Goal: Task Accomplishment & Management: Use online tool/utility

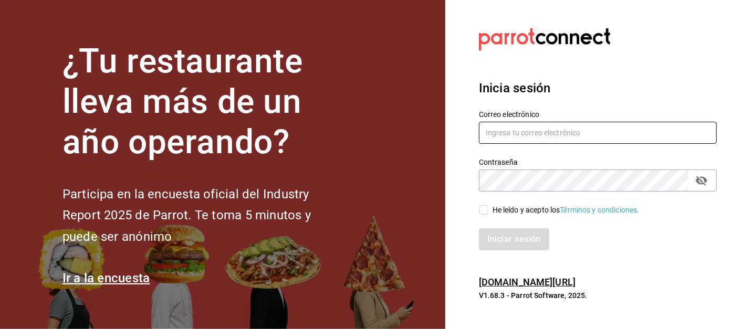
type input "[EMAIL_ADDRESS][DOMAIN_NAME]"
click at [482, 213] on input "He leído y acepto los Términos y condiciones." at bounding box center [483, 209] width 9 height 9
checkbox input "true"
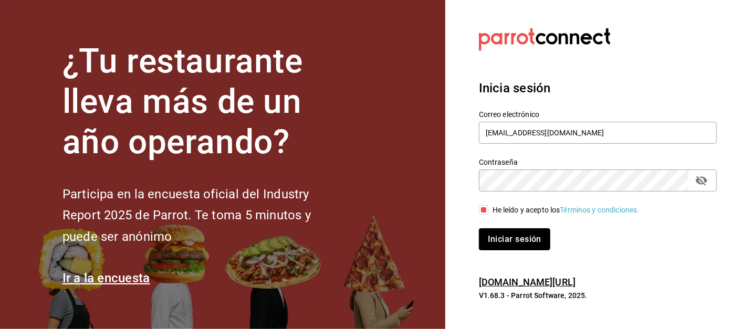
click at [511, 240] on button "Iniciar sesión" at bounding box center [514, 239] width 71 height 22
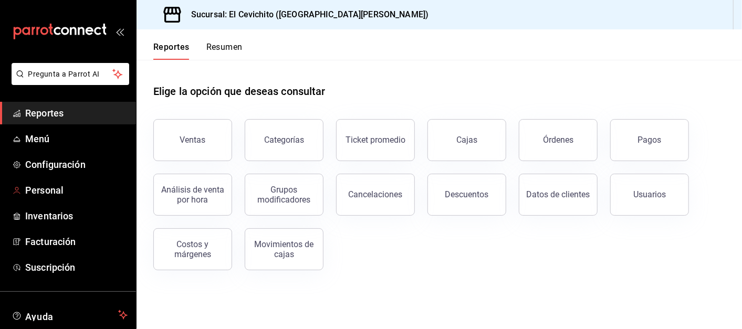
click at [69, 216] on span "Inventarios" at bounding box center [76, 216] width 102 height 14
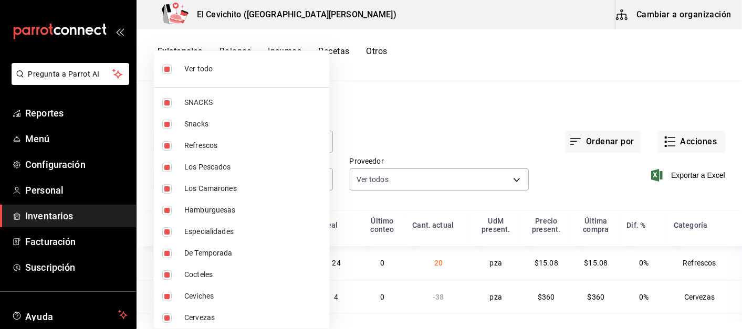
click at [316, 183] on body "Pregunta a Parrot AI Reportes Menú Configuración Personal Inventarios Facturaci…" at bounding box center [371, 161] width 742 height 322
click at [167, 68] on input "checkbox" at bounding box center [166, 69] width 9 height 9
checkbox input "false"
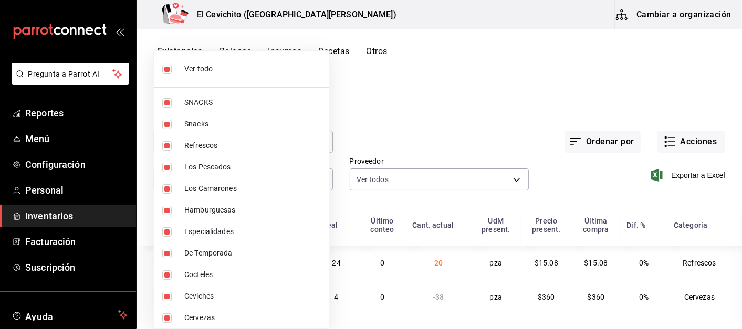
checkbox input "false"
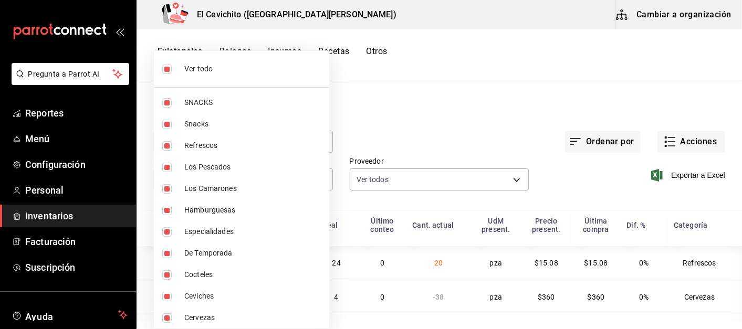
checkbox input "false"
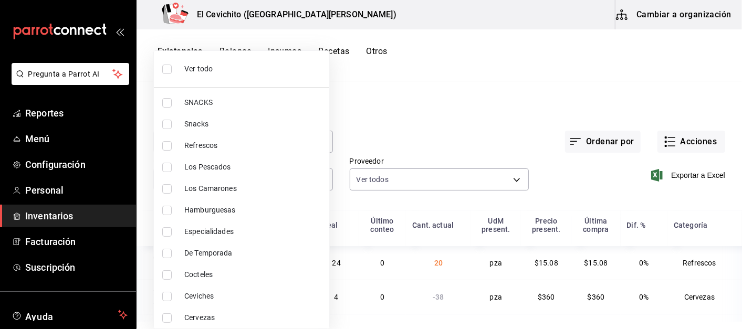
scroll to position [25, 0]
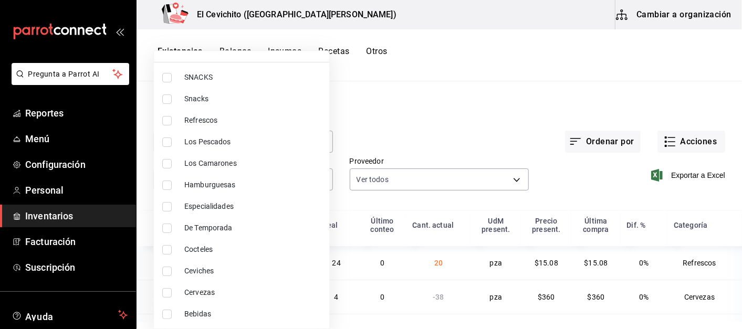
click at [167, 292] on input "checkbox" at bounding box center [166, 292] width 9 height 9
checkbox input "true"
type input "b5df17d9-e913-4c87-bce9-e7afd3e71109"
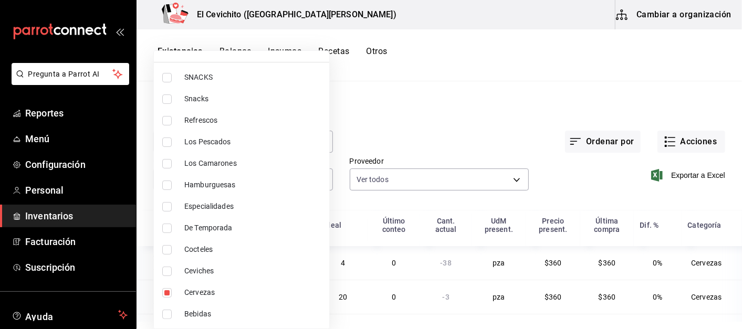
click at [455, 123] on div at bounding box center [371, 164] width 742 height 329
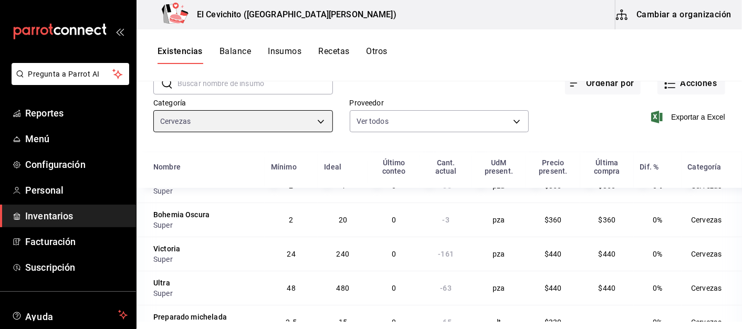
scroll to position [0, 0]
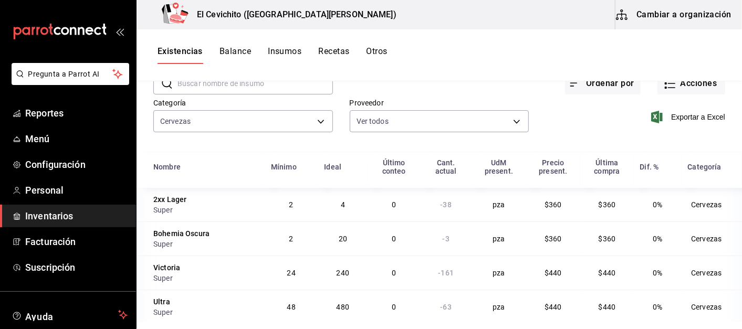
click at [172, 211] on div "Super" at bounding box center [205, 210] width 105 height 11
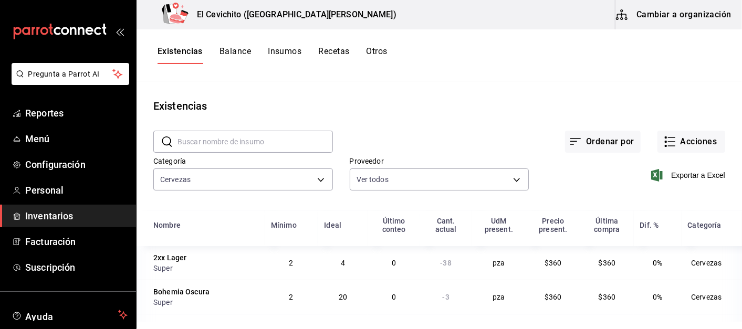
click at [372, 55] on button "Otros" at bounding box center [377, 55] width 21 height 18
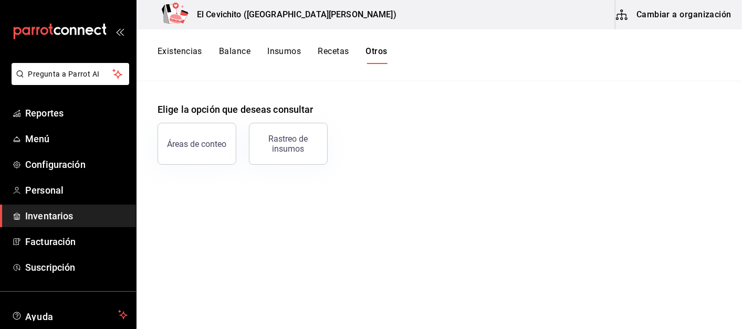
click at [278, 149] on div "Rastreo de insumos" at bounding box center [288, 144] width 65 height 20
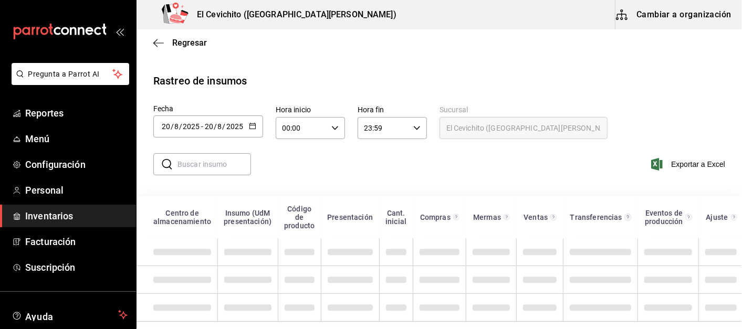
click at [253, 127] on icon "button" at bounding box center [252, 125] width 7 height 7
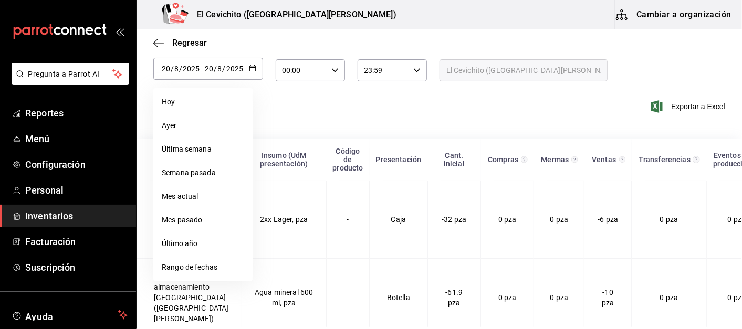
scroll to position [58, 0]
click at [181, 265] on li "Rango de fechas" at bounding box center [202, 267] width 99 height 24
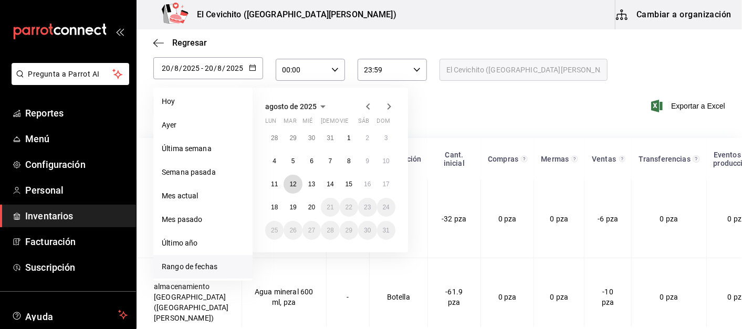
click at [295, 186] on abbr "12" at bounding box center [292, 184] width 7 height 7
click at [292, 211] on button "19" at bounding box center [293, 207] width 18 height 19
type input "[DATE]"
type input "12"
type input "[DATE]"
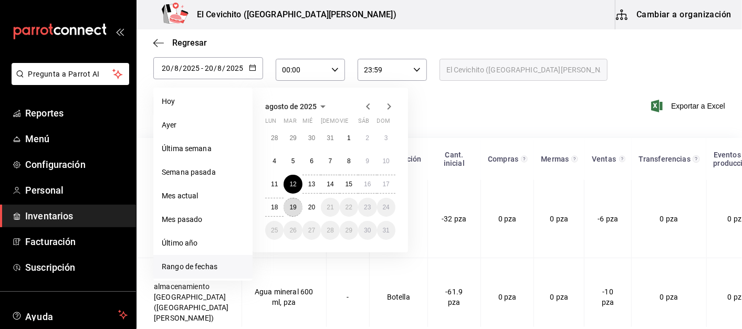
type input "19"
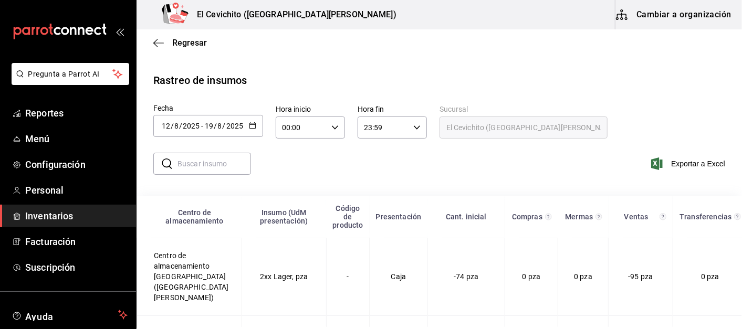
scroll to position [0, 0]
click at [207, 165] on input "text" at bounding box center [215, 164] width 74 height 21
type input "modelo"
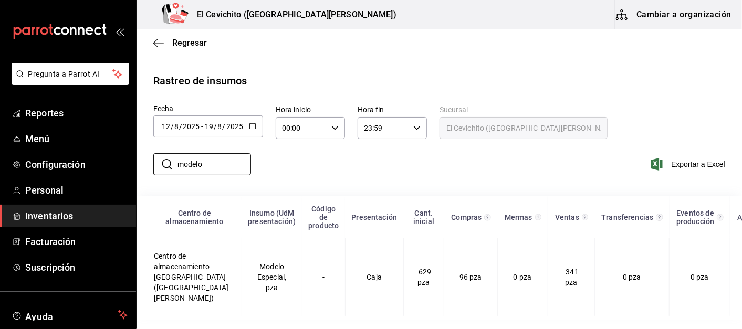
click at [180, 284] on td "Centro de almacenamiento [GEOGRAPHIC_DATA] ([GEOGRAPHIC_DATA][PERSON_NAME])" at bounding box center [189, 277] width 105 height 78
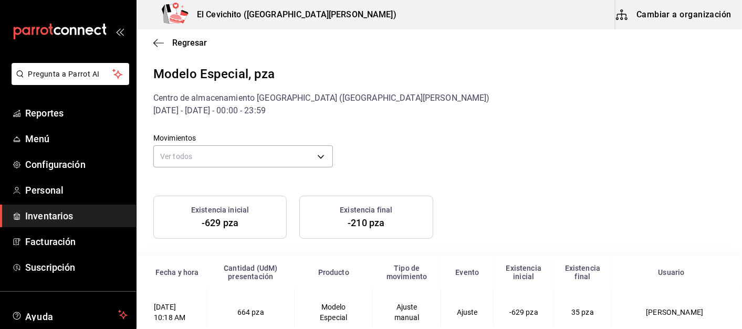
click at [157, 41] on icon "button" at bounding box center [158, 42] width 11 height 9
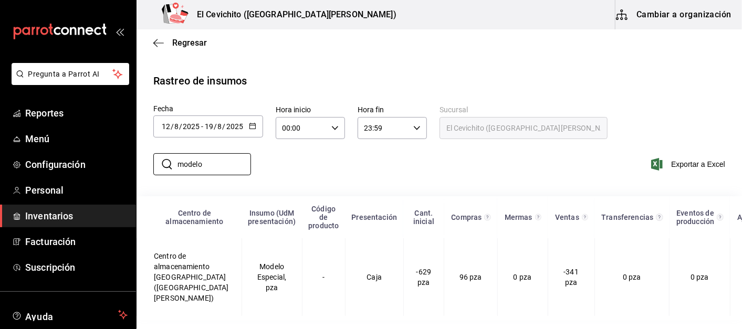
drag, startPoint x: 230, startPoint y: 164, endPoint x: 151, endPoint y: 170, distance: 79.5
click at [151, 170] on div "​ modelo ​" at bounding box center [198, 164] width 106 height 30
type input "ultra"
click at [185, 277] on td "Centro de almacenamiento [GEOGRAPHIC_DATA] ([GEOGRAPHIC_DATA][PERSON_NAME])" at bounding box center [189, 277] width 105 height 78
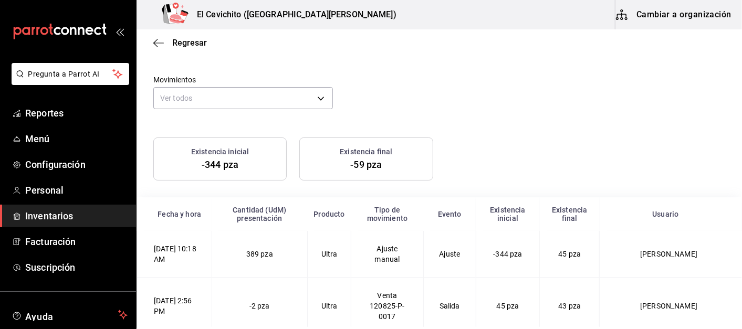
click at [158, 40] on icon "button" at bounding box center [158, 42] width 11 height 9
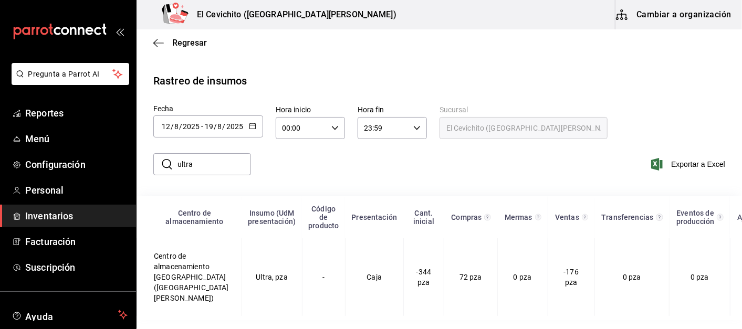
scroll to position [4, 0]
drag, startPoint x: 205, startPoint y: 163, endPoint x: 172, endPoint y: 162, distance: 33.7
click at [172, 162] on div "​ ultra ​" at bounding box center [202, 164] width 98 height 22
type input "boh"
click at [272, 271] on td "Bohemia Oscura, pza" at bounding box center [272, 277] width 60 height 78
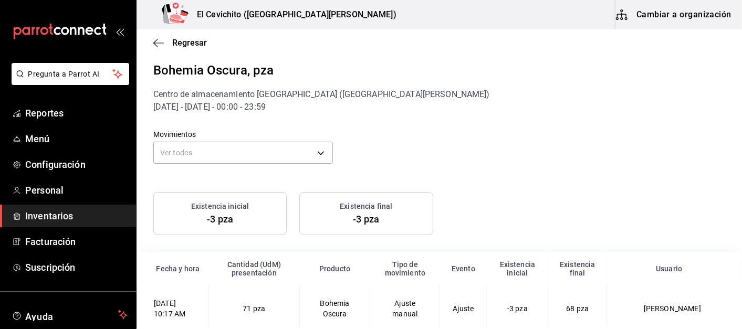
click at [177, 46] on span "Regresar" at bounding box center [189, 43] width 35 height 10
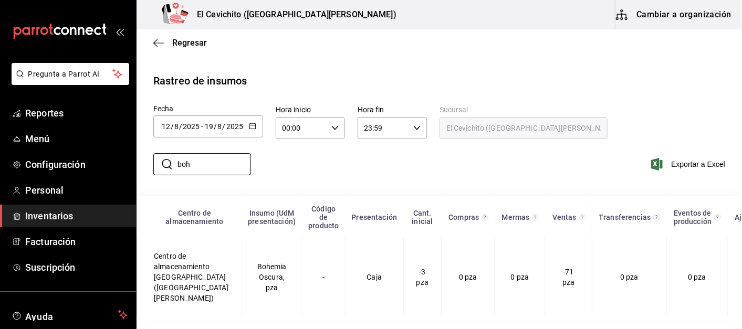
drag, startPoint x: 198, startPoint y: 160, endPoint x: 166, endPoint y: 160, distance: 32.0
click at [166, 160] on div "​ boh ​" at bounding box center [202, 164] width 98 height 22
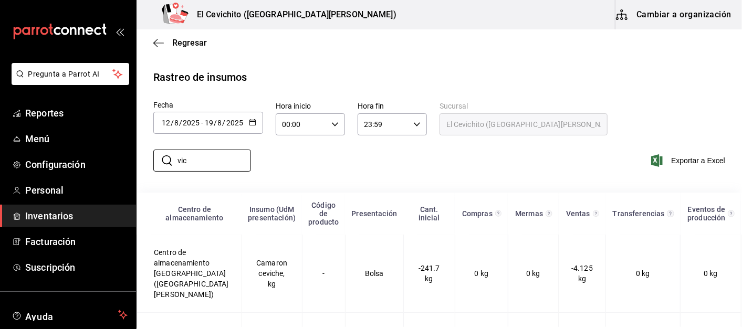
type input "victoria"
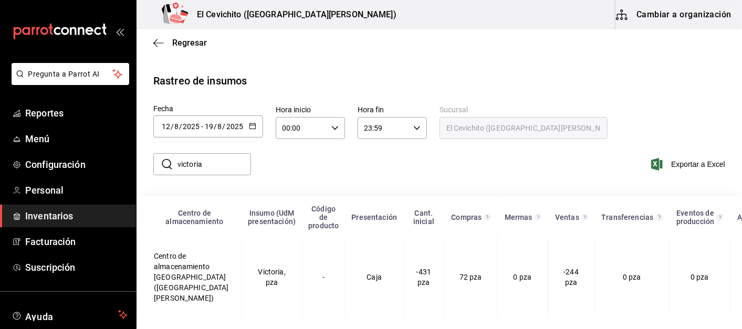
click at [246, 264] on td "Victoria, pza" at bounding box center [272, 277] width 60 height 78
